Goal: Task Accomplishment & Management: Manage account settings

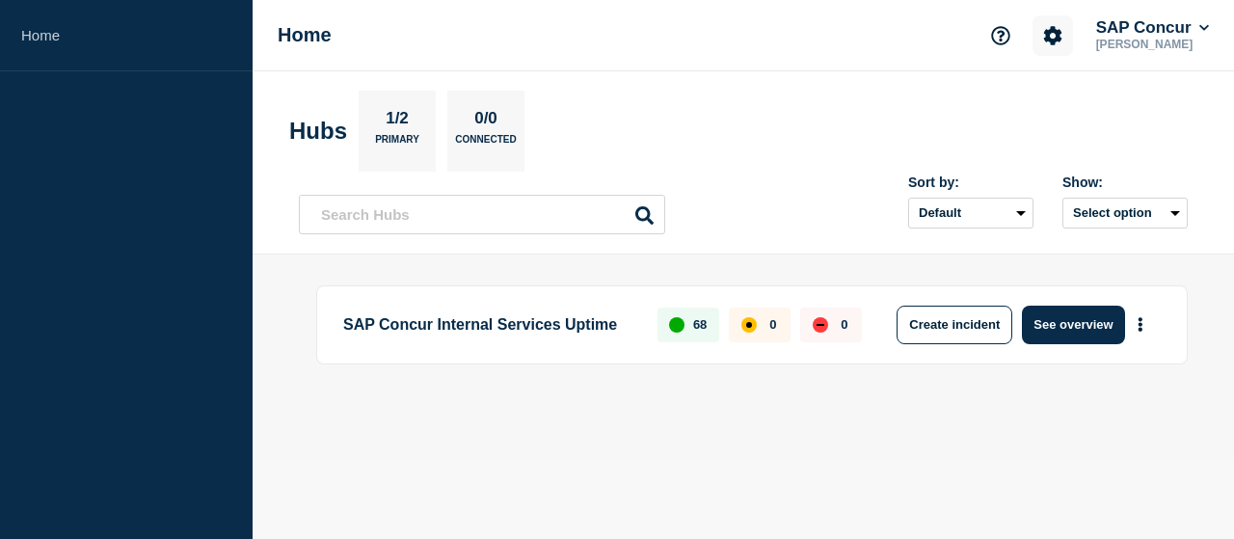
click at [1045, 40] on icon "Account settings" at bounding box center [1052, 35] width 18 height 18
click at [1041, 121] on link "Team Members" at bounding box center [1053, 114] width 99 height 16
